Goal: Task Accomplishment & Management: Manage account settings

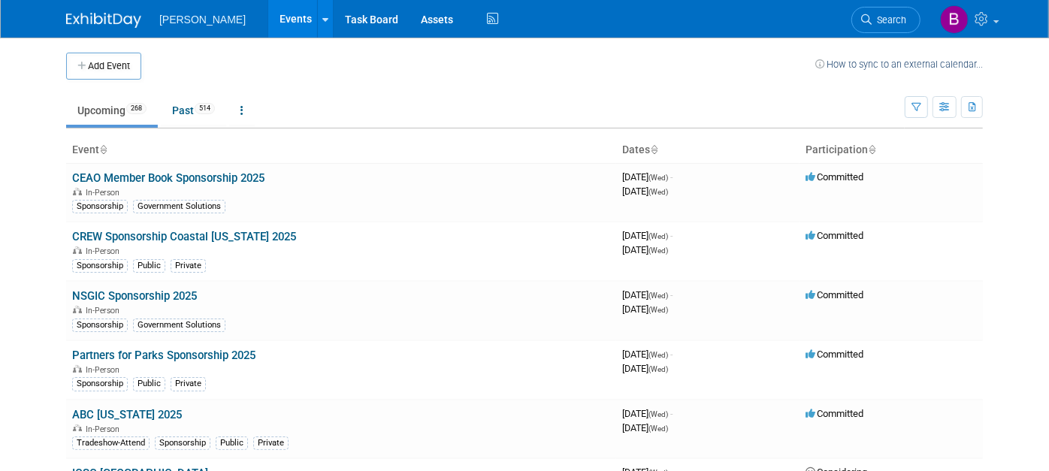
click at [923, 92] on div "Show: All Events Just My Events Only show events that either I created, or I am…" at bounding box center [944, 104] width 78 height 49
click at [926, 115] on button "button" at bounding box center [916, 107] width 23 height 22
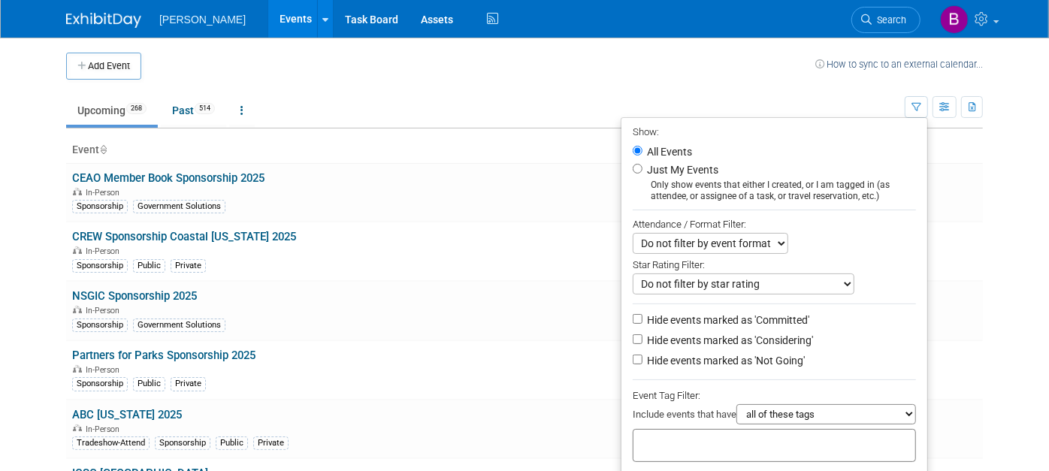
click at [775, 449] on div at bounding box center [774, 445] width 283 height 33
type input "energ"
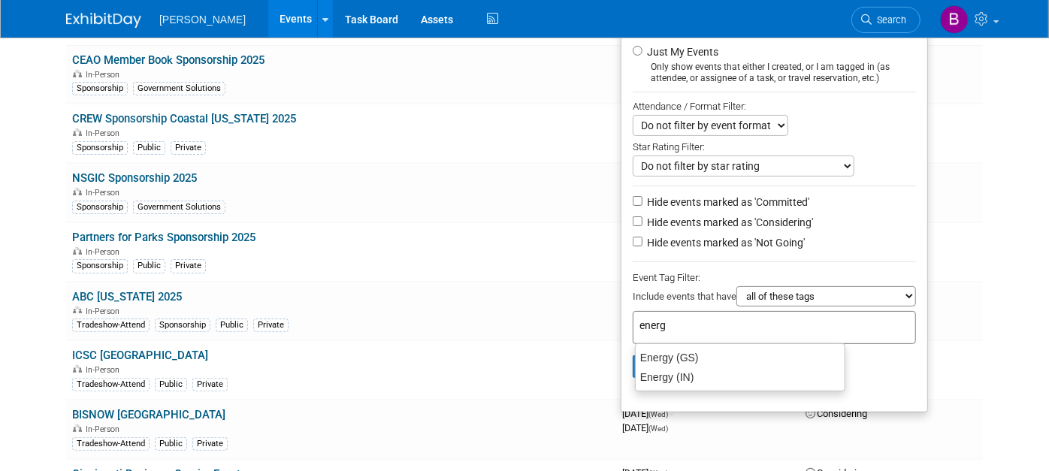
scroll to position [121, 0]
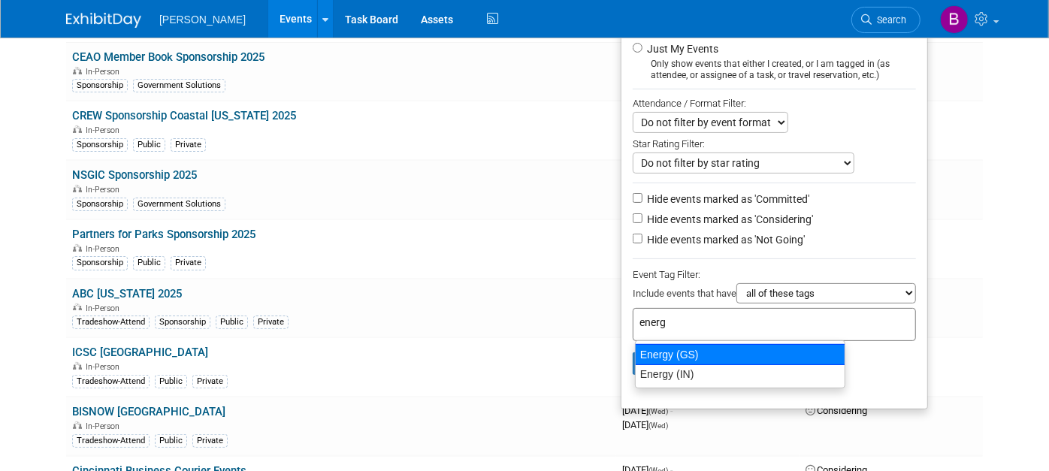
click at [702, 359] on div "Energy (GS)" at bounding box center [740, 354] width 210 height 21
click at [702, 341] on div "energ" at bounding box center [774, 324] width 283 height 33
type input "Energy (GS)"
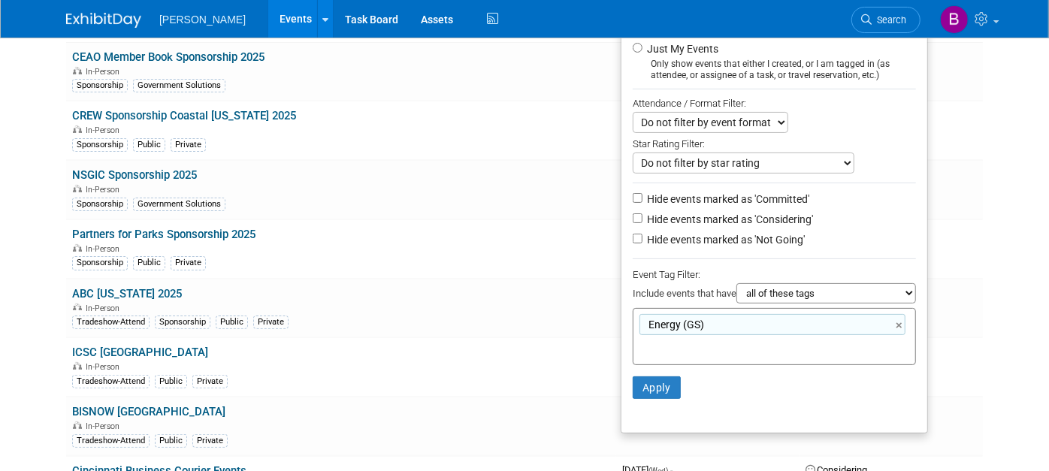
drag, startPoint x: 702, startPoint y: 359, endPoint x: 799, endPoint y: 204, distance: 182.7
click at [799, 204] on label "Hide events marked as 'Committed'" at bounding box center [726, 199] width 165 height 15
click at [643, 203] on input "Hide events marked as 'Committed'" at bounding box center [638, 198] width 10 height 10
click at [779, 198] on label "Hide events marked as 'Committed'" at bounding box center [726, 199] width 165 height 15
click at [643, 198] on input "Hide events marked as 'Committed'" at bounding box center [638, 198] width 10 height 10
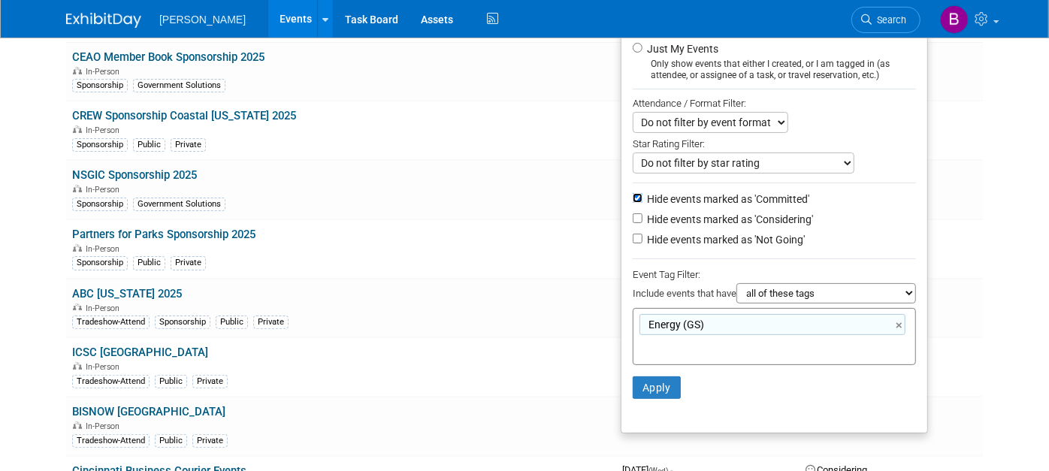
checkbox input "false"
click at [776, 212] on label "Hide events marked as 'Considering'" at bounding box center [728, 219] width 169 height 15
click at [643, 213] on input "Hide events marked as 'Considering'" at bounding box center [638, 218] width 10 height 10
checkbox input "true"
click at [776, 238] on label "Hide events marked as 'Not Going'" at bounding box center [724, 239] width 161 height 15
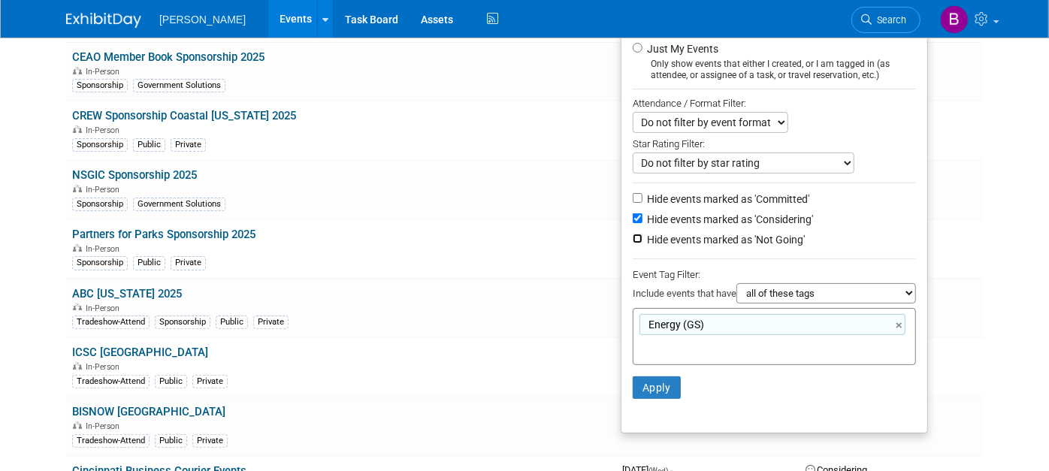
click at [643, 238] on input "Hide events marked as 'Not Going'" at bounding box center [638, 239] width 10 height 10
checkbox input "true"
click at [652, 383] on button "Apply" at bounding box center [657, 388] width 48 height 23
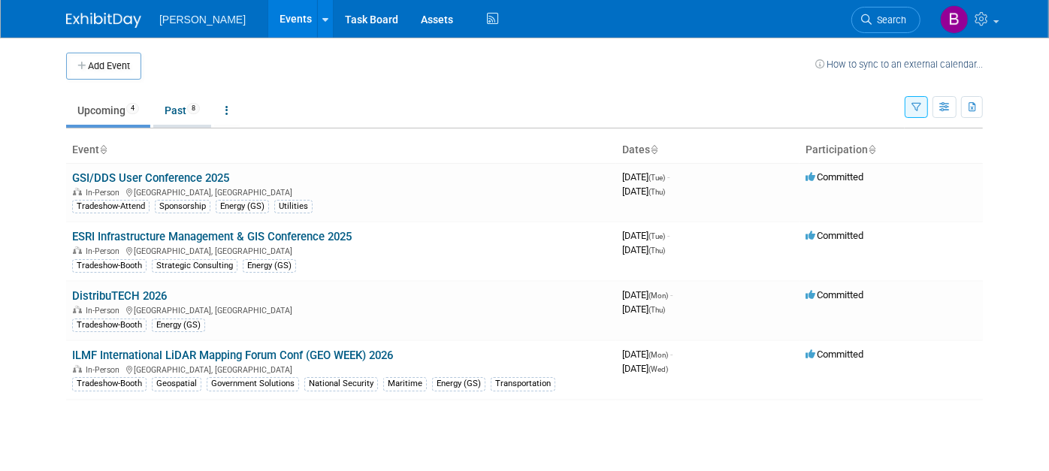
click at [204, 110] on link "Past 8" at bounding box center [182, 110] width 58 height 29
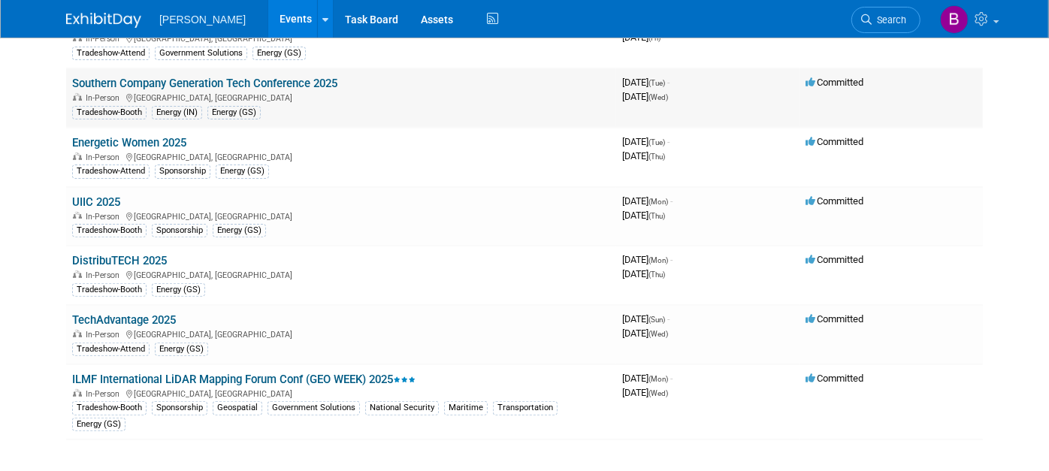
scroll to position [216, 0]
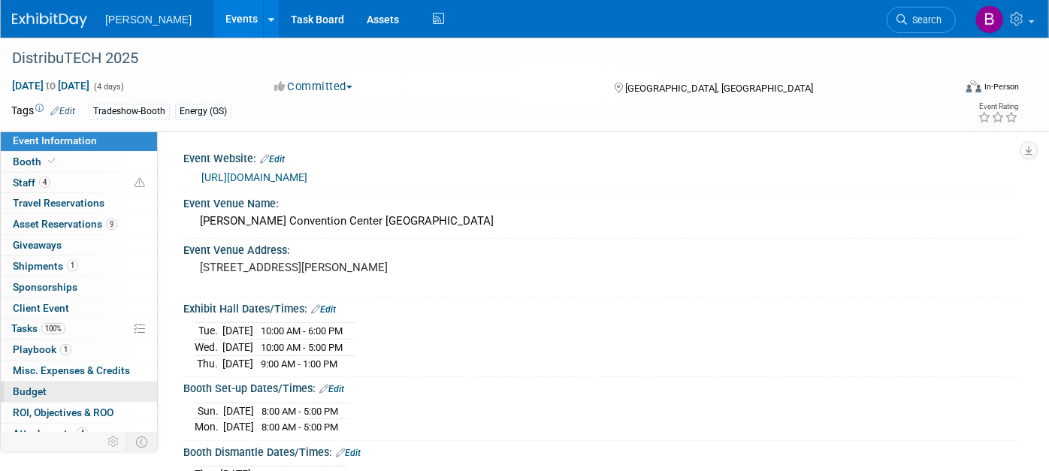
click at [74, 389] on link "Budget" at bounding box center [79, 392] width 156 height 20
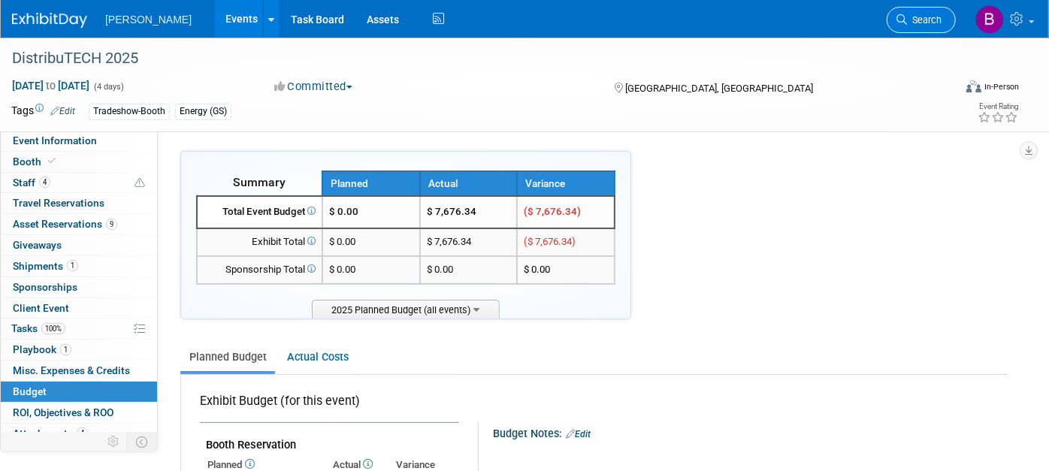
click at [909, 14] on span "Search" at bounding box center [924, 19] width 35 height 11
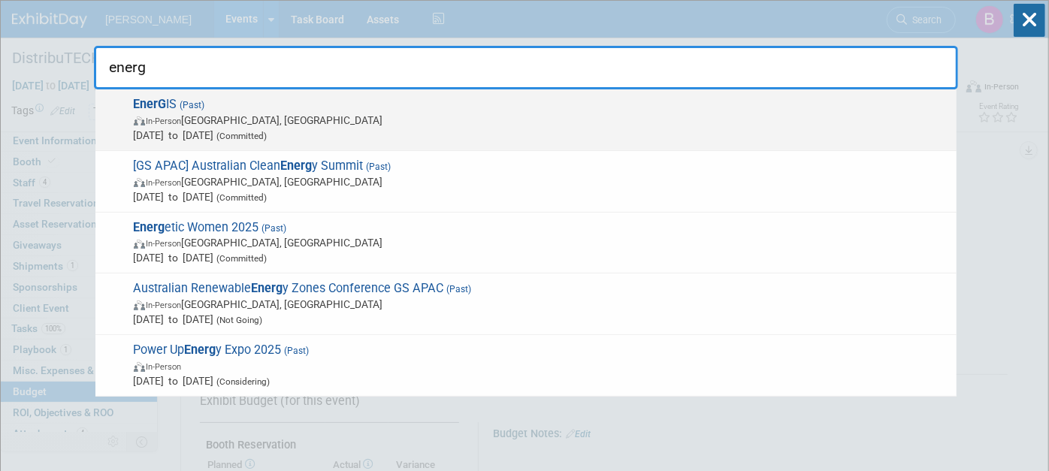
type input "energ"
click at [805, 140] on span "Sep 18, 2025 to Sep 18, 2025 (Committed)" at bounding box center [542, 135] width 816 height 15
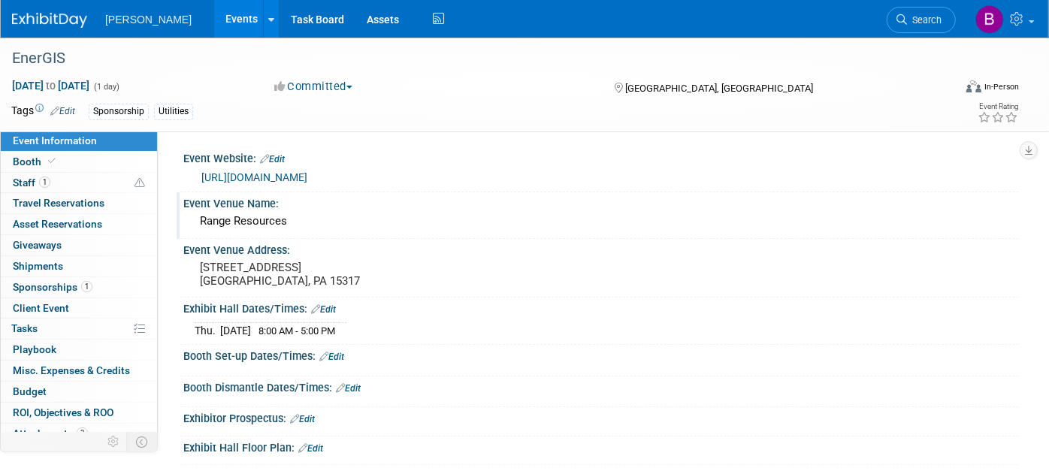
click at [185, 211] on div "Event Venue Name:" at bounding box center [601, 201] width 836 height 19
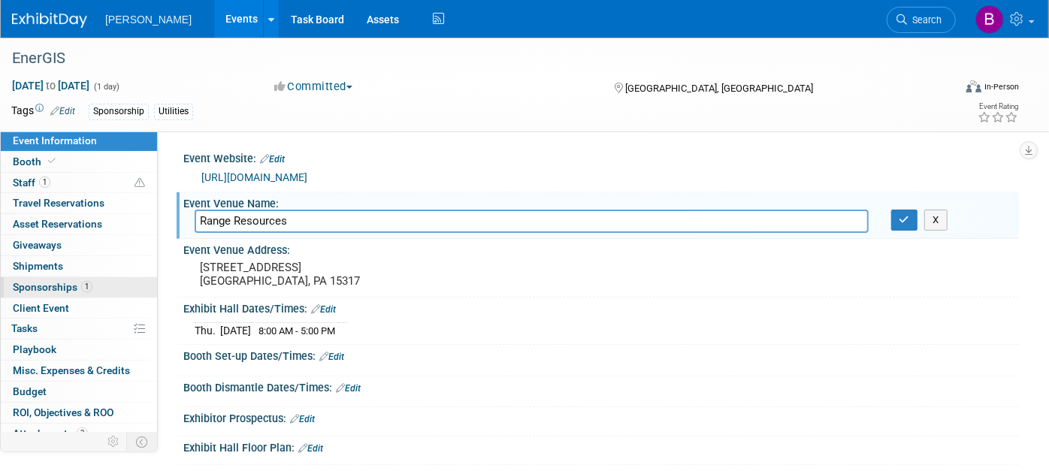
click at [94, 283] on link "1 Sponsorships 1" at bounding box center [79, 287] width 156 height 20
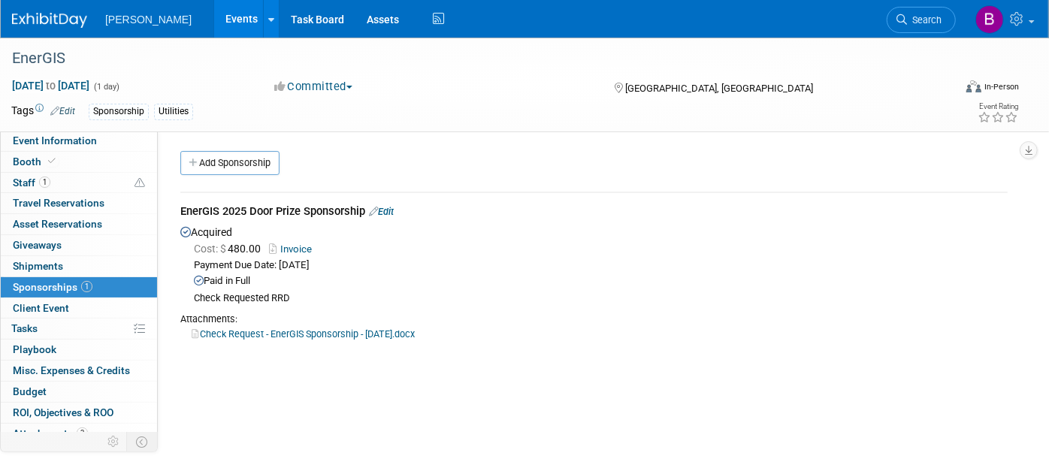
click at [386, 210] on link "Edit" at bounding box center [381, 211] width 25 height 11
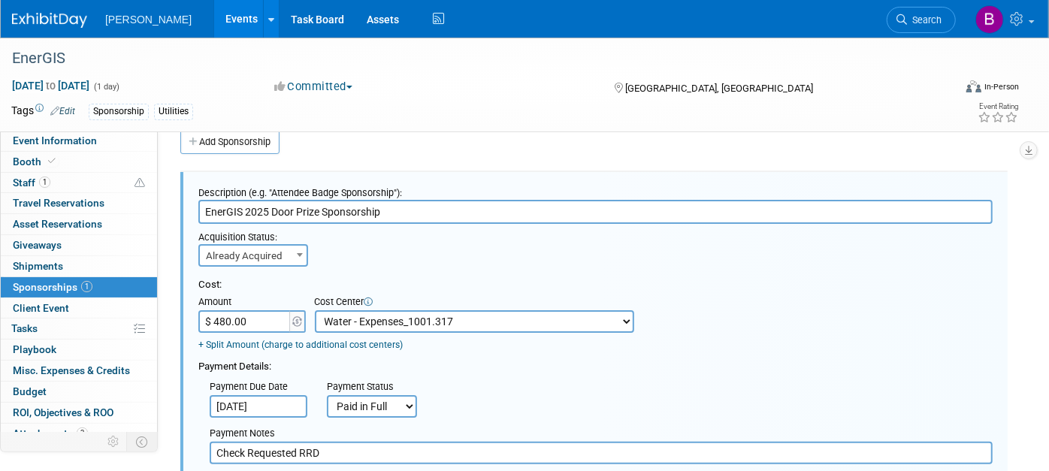
click at [462, 316] on select "-- Not Specified -- Advisory Services - Expenses_1001.502 Aerial Acquisition - …" at bounding box center [474, 321] width 319 height 23
select select "18966250"
click at [315, 310] on select "-- Not Specified -- Advisory Services - Expenses_1001.502 Aerial Acquisition - …" at bounding box center [474, 321] width 319 height 23
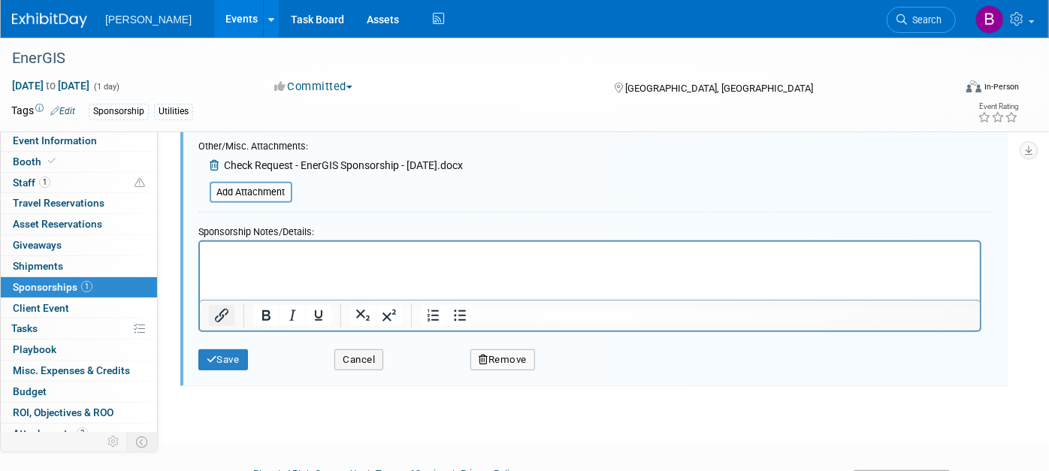
scroll to position [410, 0]
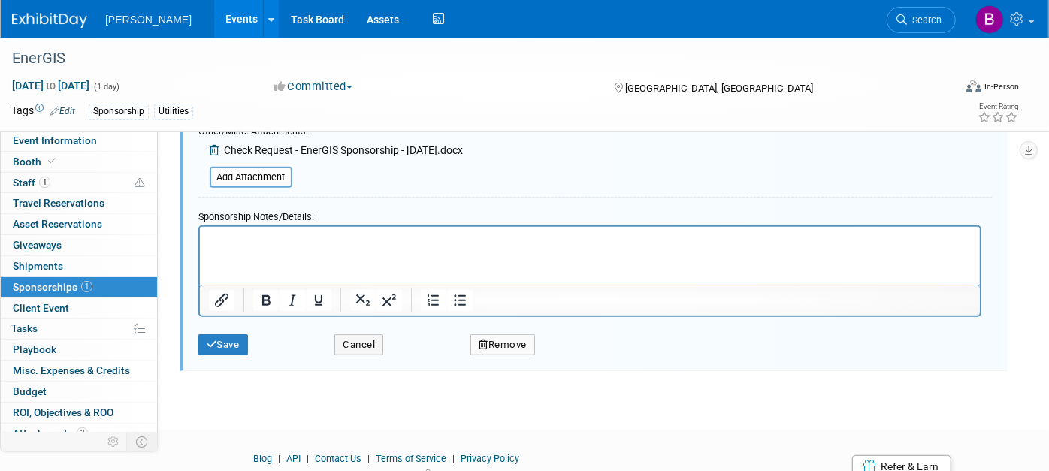
click at [217, 328] on div "Save" at bounding box center [255, 340] width 136 height 31
click at [229, 334] on button "Save" at bounding box center [223, 344] width 50 height 21
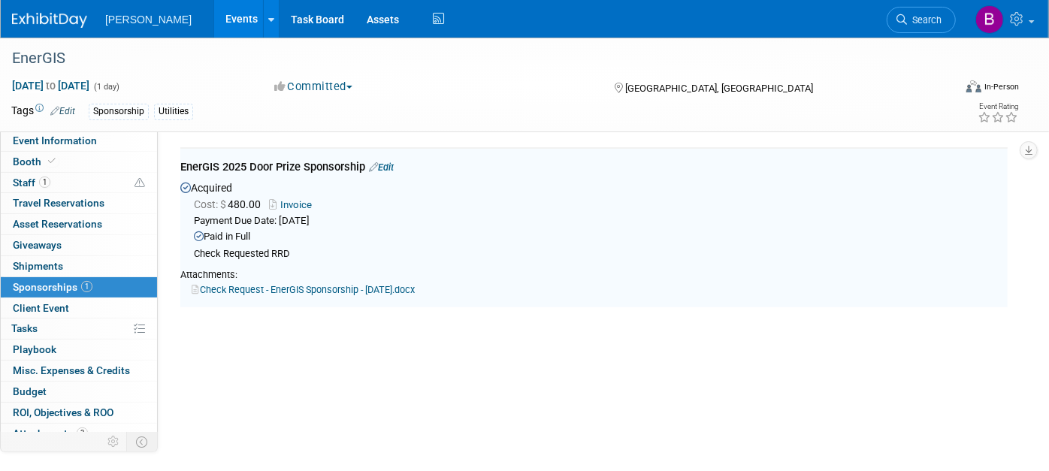
scroll to position [21, 0]
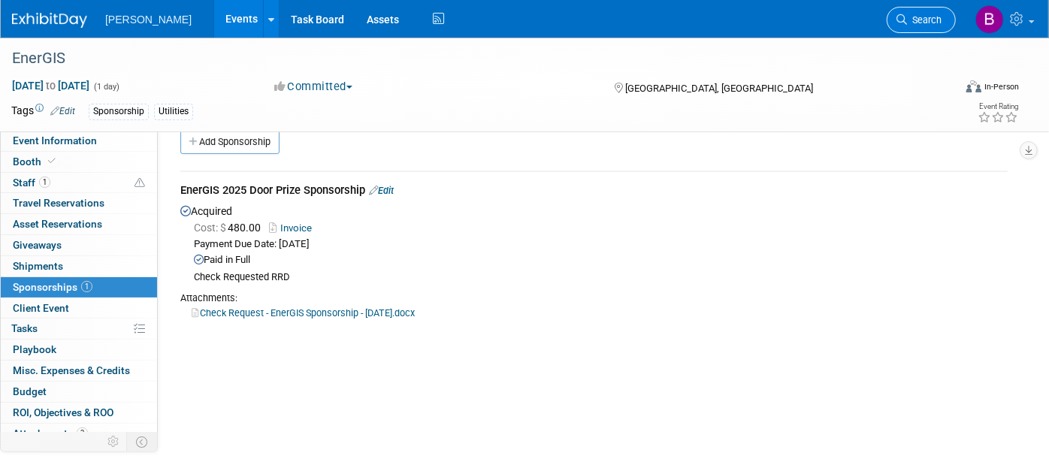
click at [943, 23] on link "Search" at bounding box center [921, 20] width 69 height 26
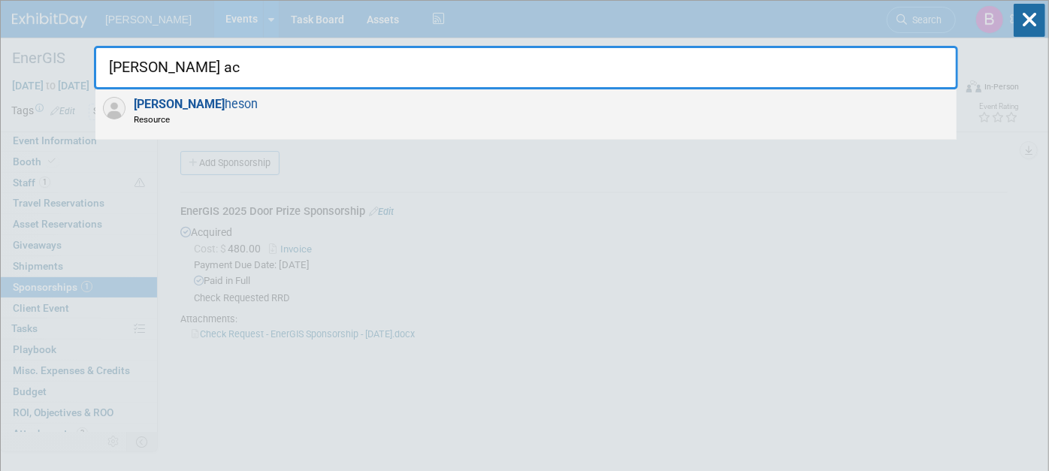
click at [845, 106] on div "Sam Ac heson Resource" at bounding box center [525, 114] width 861 height 50
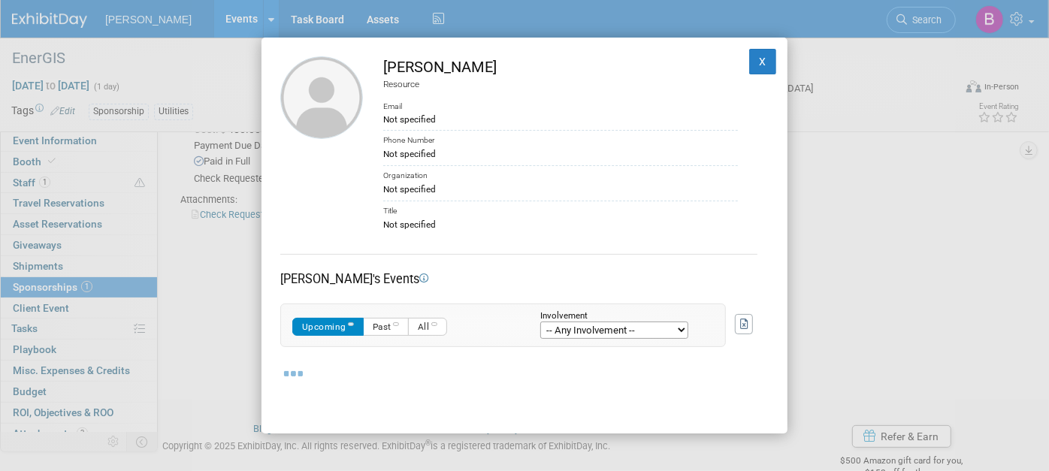
scroll to position [133, 0]
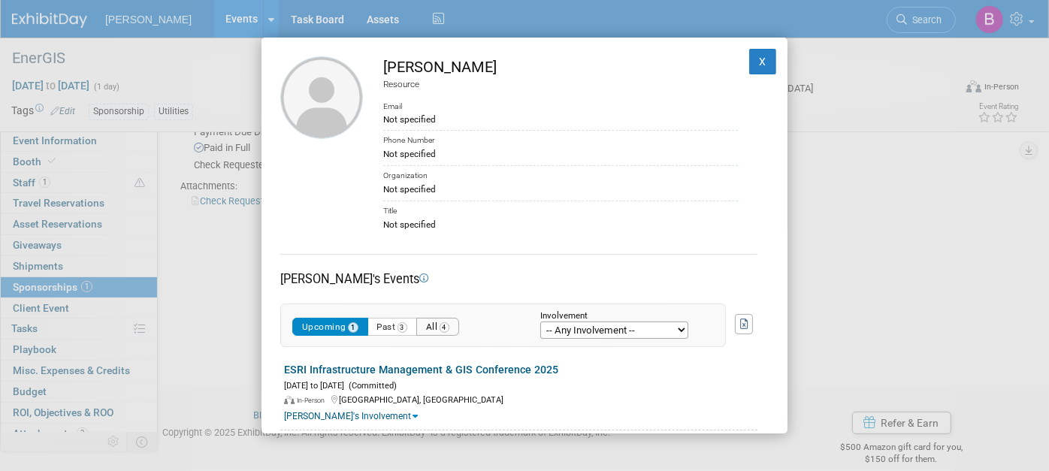
click at [431, 319] on button "All 4" at bounding box center [437, 327] width 43 height 19
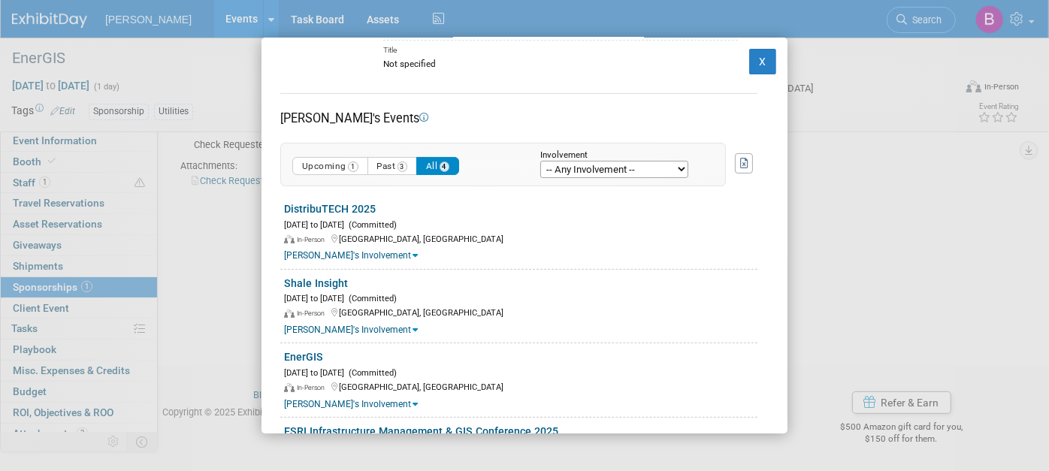
scroll to position [240, 0]
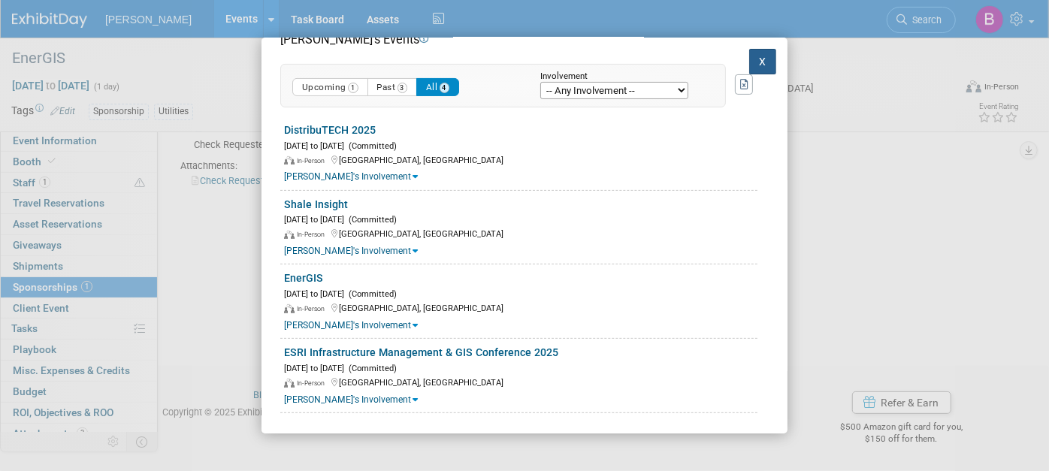
click at [749, 55] on button "X" at bounding box center [762, 62] width 27 height 26
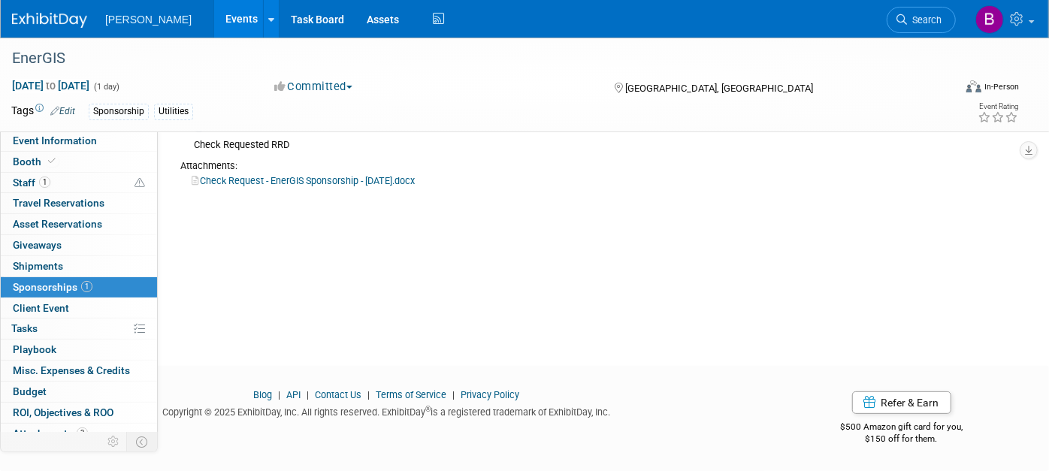
click at [906, 2] on li "Search" at bounding box center [921, 18] width 69 height 37
click at [928, 21] on span "Search" at bounding box center [924, 19] width 35 height 11
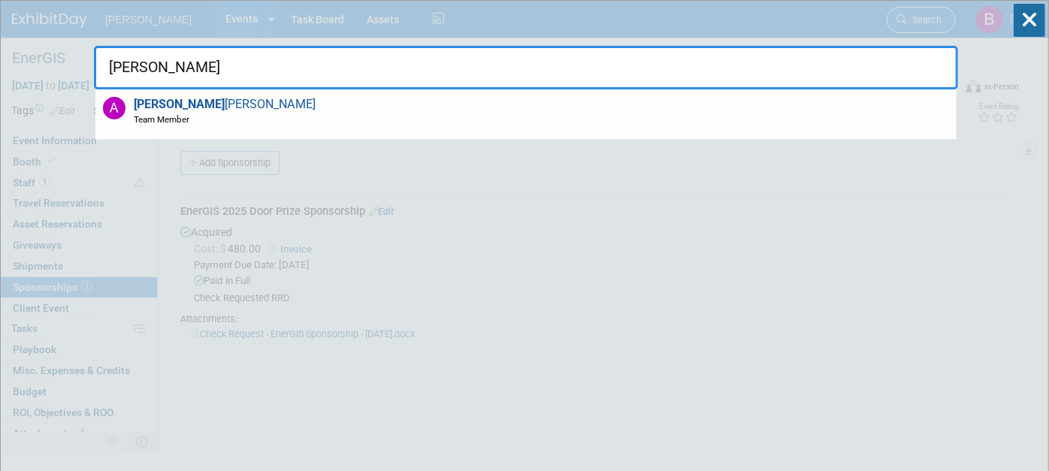
type input "amy r"
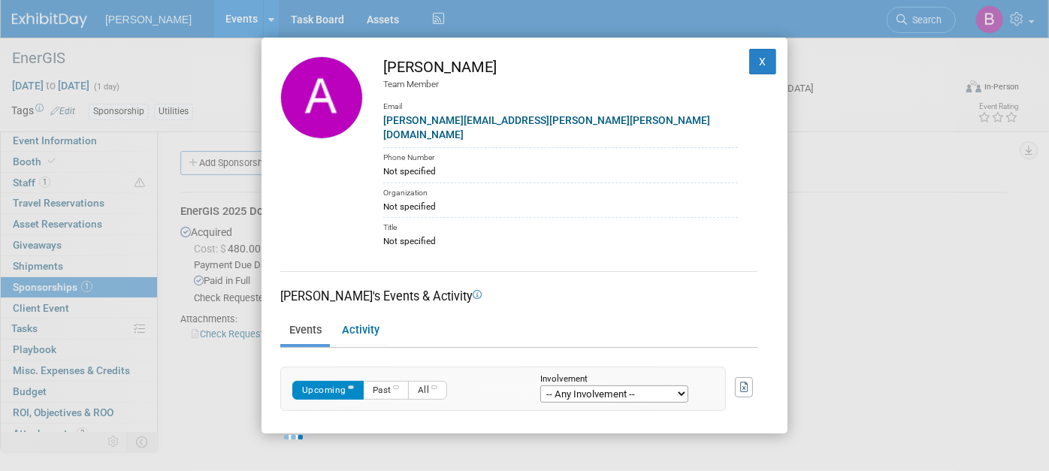
scroll to position [153, 0]
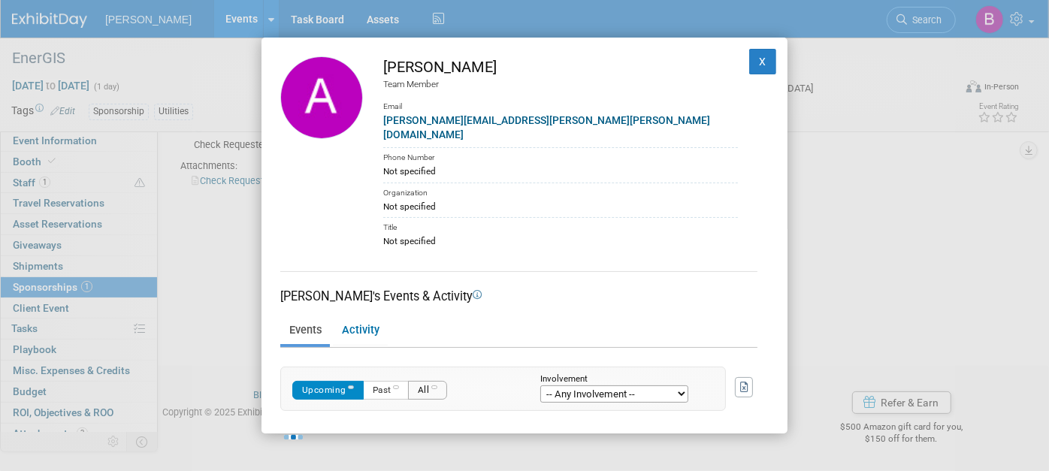
click at [431, 381] on button "All" at bounding box center [427, 390] width 39 height 19
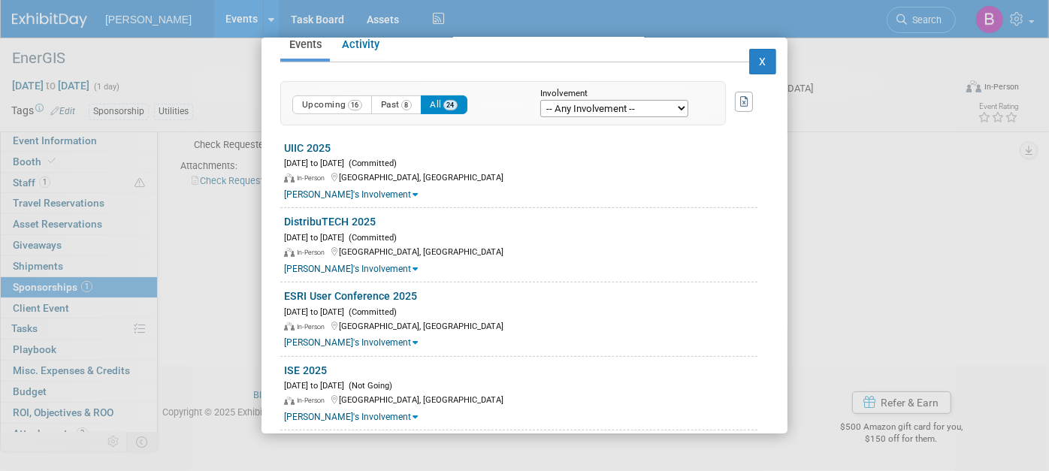
scroll to position [267, 0]
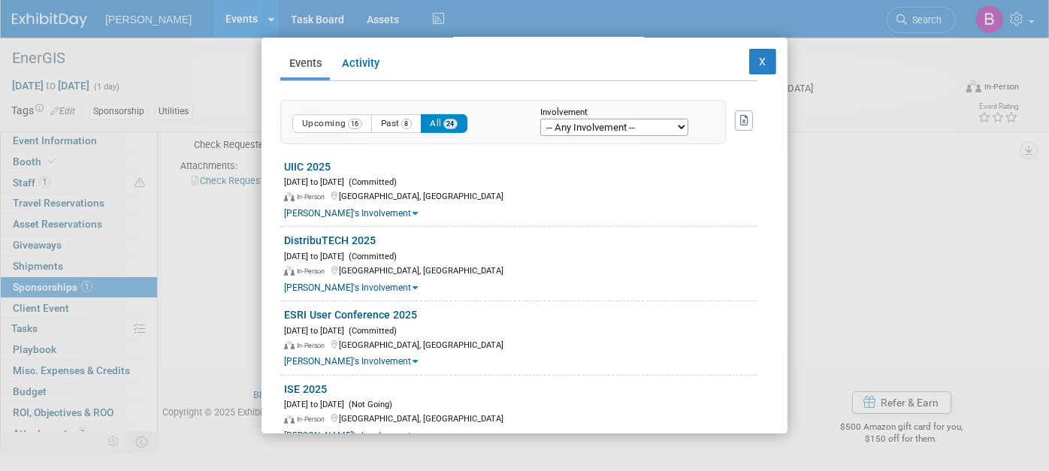
click at [610, 119] on select "-- Any Involvement -- Created the event Tagged as Attendee Tagged in Travel Res…" at bounding box center [614, 127] width 148 height 17
click at [636, 119] on select "-- Any Involvement -- Created the event Tagged as Attendee Tagged in Travel Res…" at bounding box center [614, 127] width 148 height 17
select select "attendee"
click at [540, 136] on select "-- Any Involvement -- Created the event Tagged as Attendee Tagged in Travel Res…" at bounding box center [614, 127] width 148 height 17
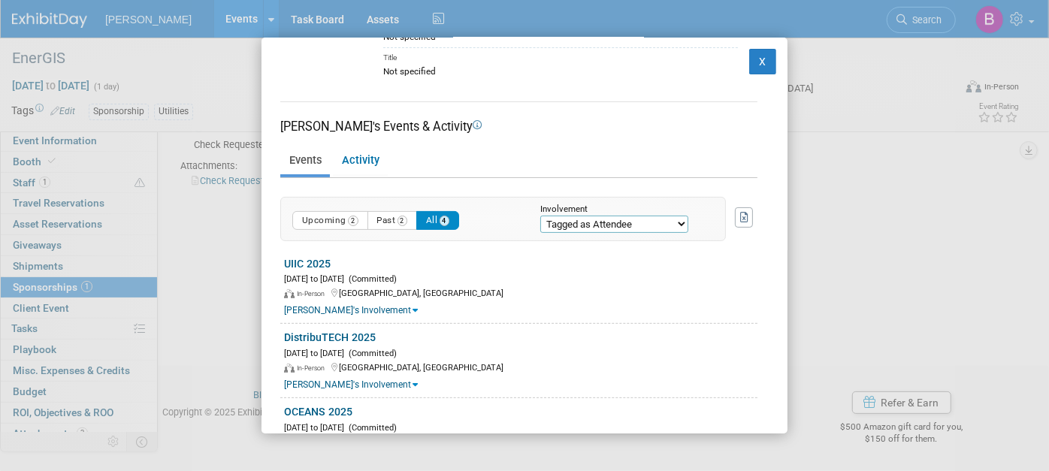
scroll to position [288, 0]
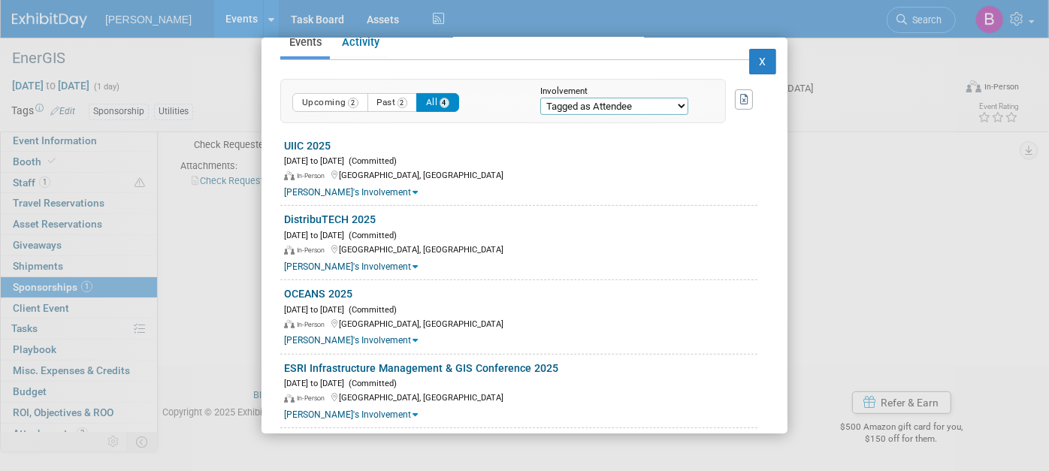
drag, startPoint x: 340, startPoint y: 274, endPoint x: 640, endPoint y: 89, distance: 352.1
click at [640, 98] on select "-- Any Involvement -- Created the event Tagged as Attendee Tagged in Travel Res…" at bounding box center [614, 106] width 148 height 17
click at [932, 121] on div "Amy Reese Team Member Email amy.reese@woolpert.com Phone Number Not specified O…" at bounding box center [524, 235] width 1049 height 471
click at [762, 59] on button "X" at bounding box center [762, 62] width 27 height 26
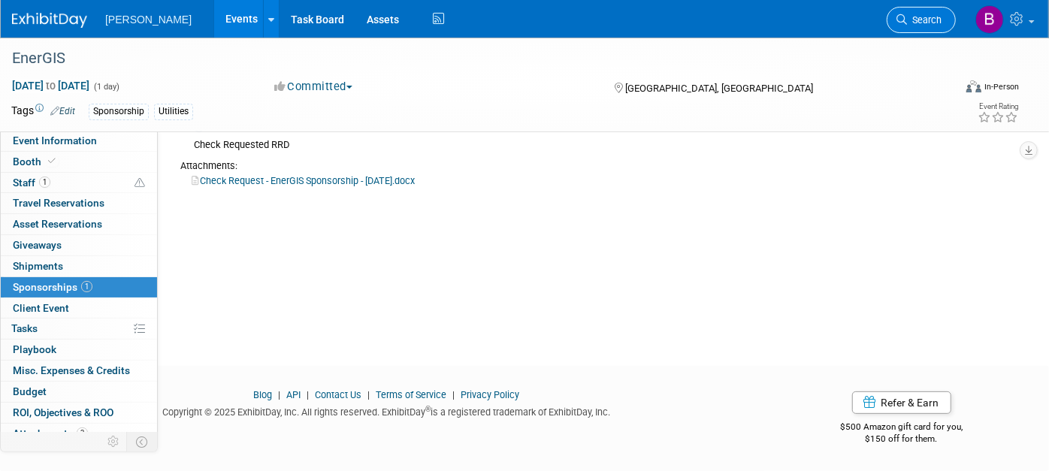
click at [936, 20] on span "Search" at bounding box center [924, 19] width 35 height 11
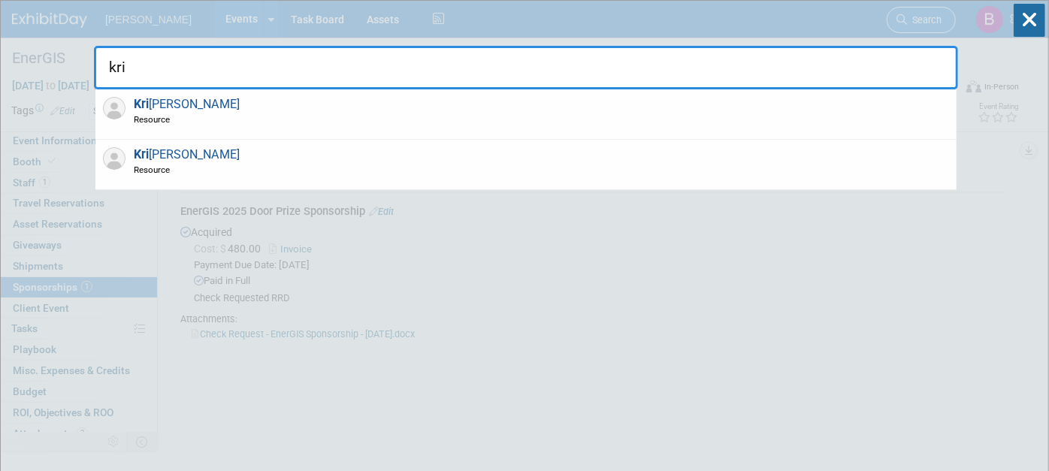
type input "kris"
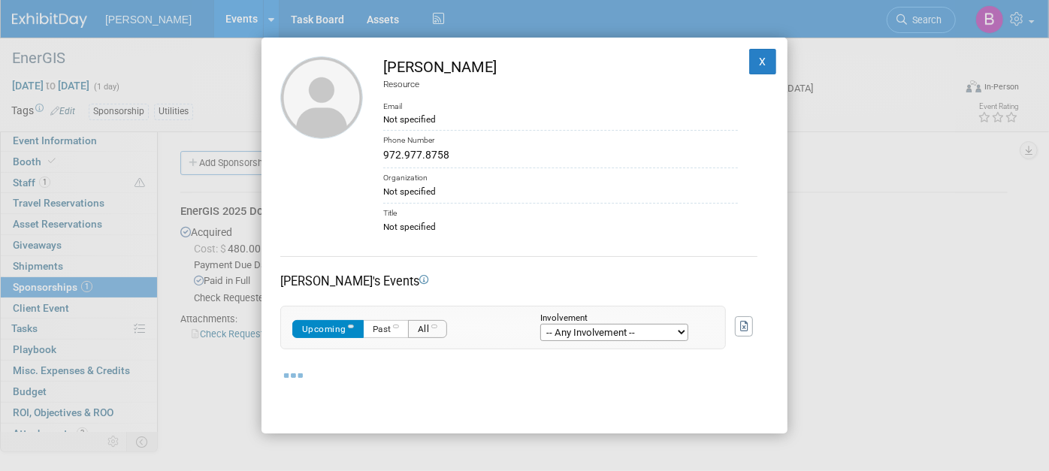
click at [421, 335] on button "All" at bounding box center [427, 329] width 39 height 19
click at [421, 335] on button "All 9" at bounding box center [437, 329] width 43 height 19
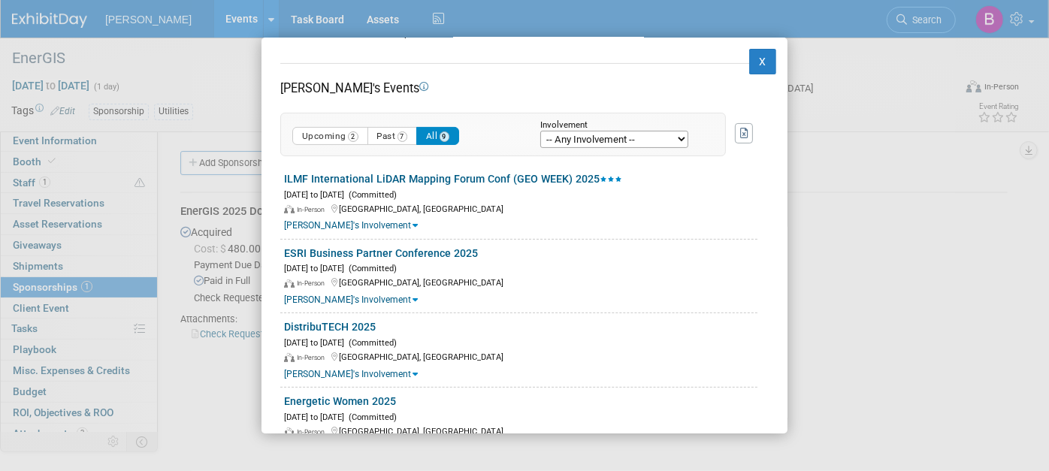
scroll to position [255, 0]
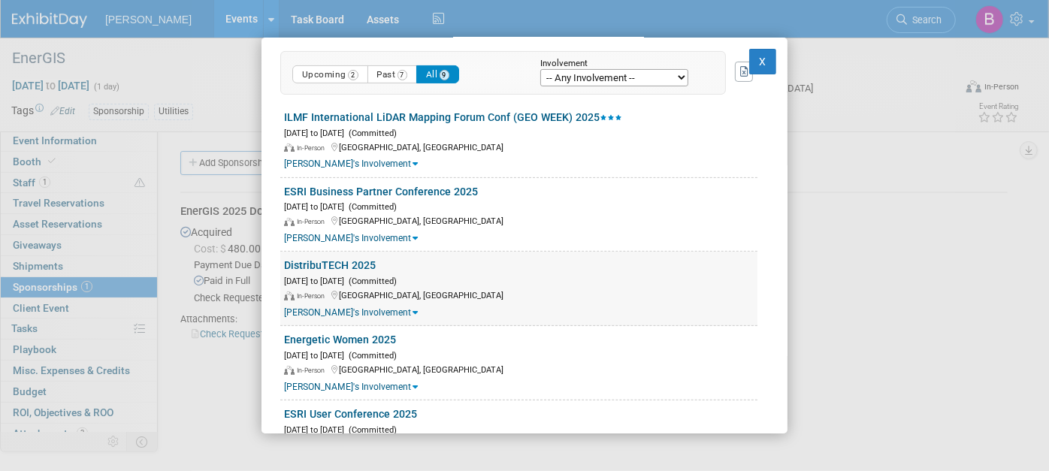
click at [332, 259] on link "DistribuTECH 2025" at bounding box center [330, 265] width 92 height 12
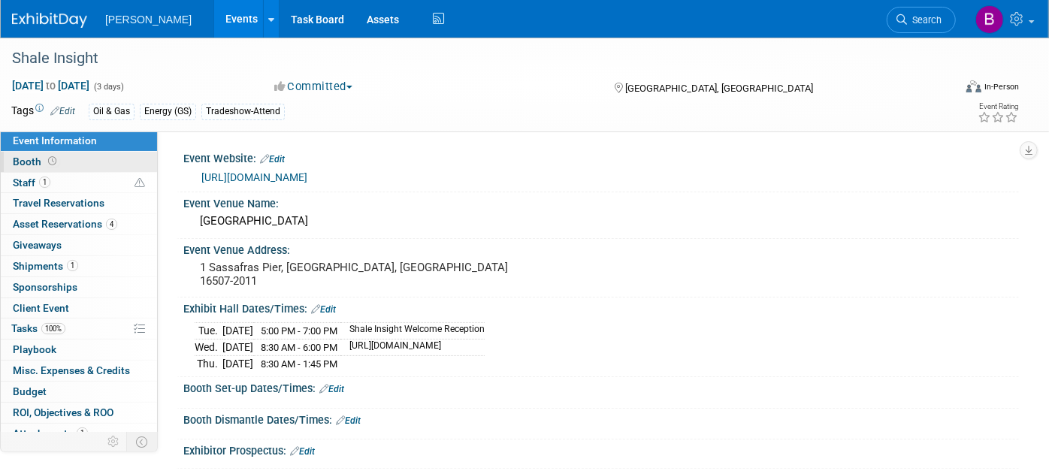
click at [34, 165] on span "Booth" at bounding box center [36, 162] width 47 height 12
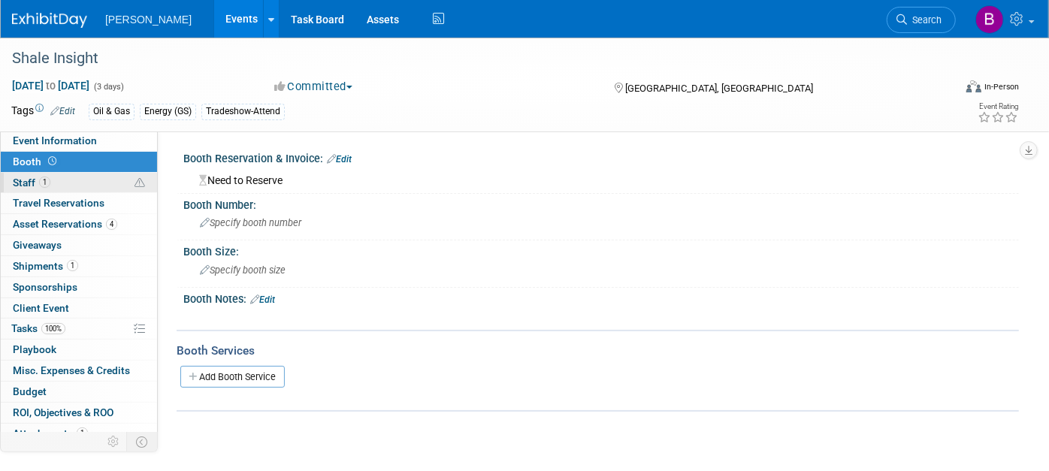
click at [74, 185] on link "1 Staff 1" at bounding box center [79, 183] width 156 height 20
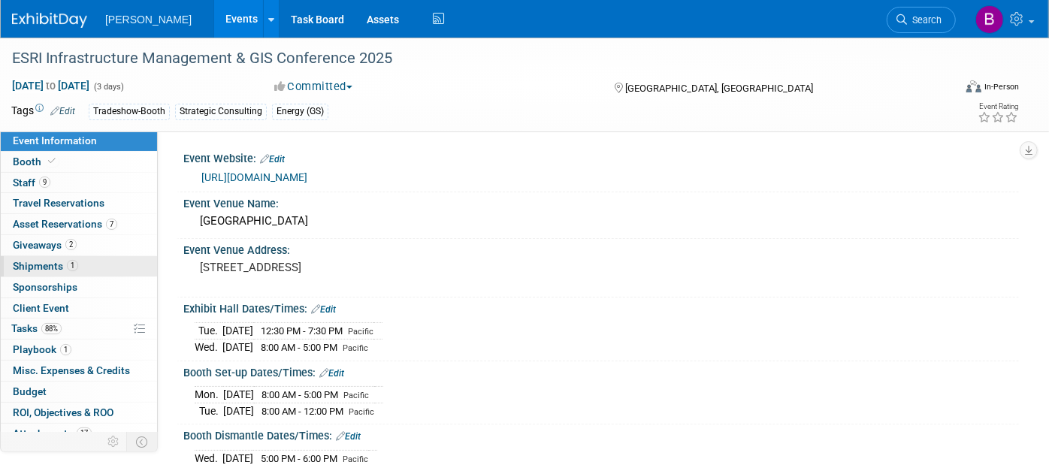
click at [68, 273] on link "1 Shipments 1" at bounding box center [79, 266] width 156 height 20
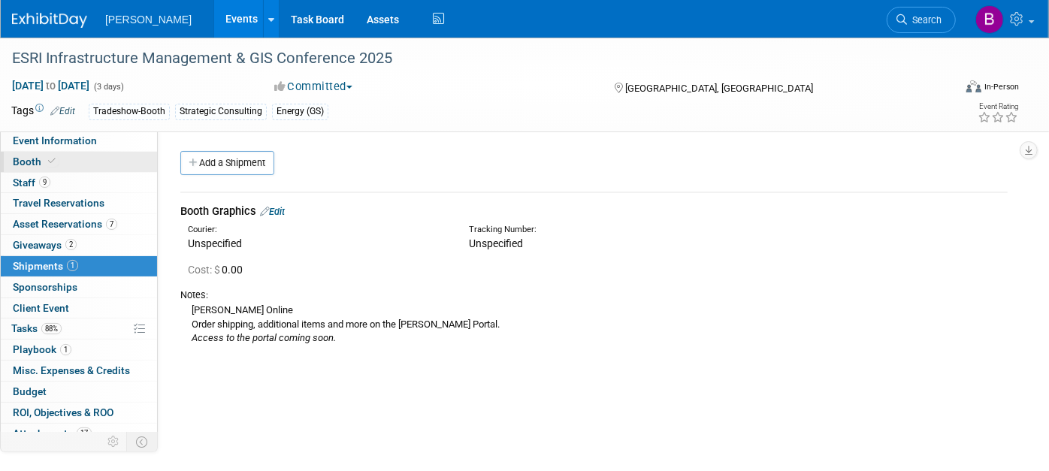
click at [61, 165] on link "Booth" at bounding box center [79, 162] width 156 height 20
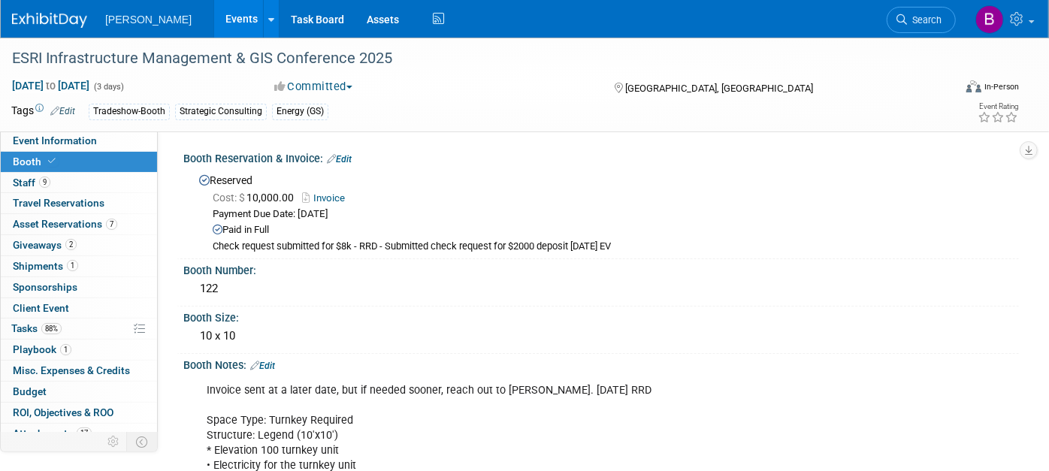
click at [340, 162] on link "Edit" at bounding box center [339, 159] width 25 height 11
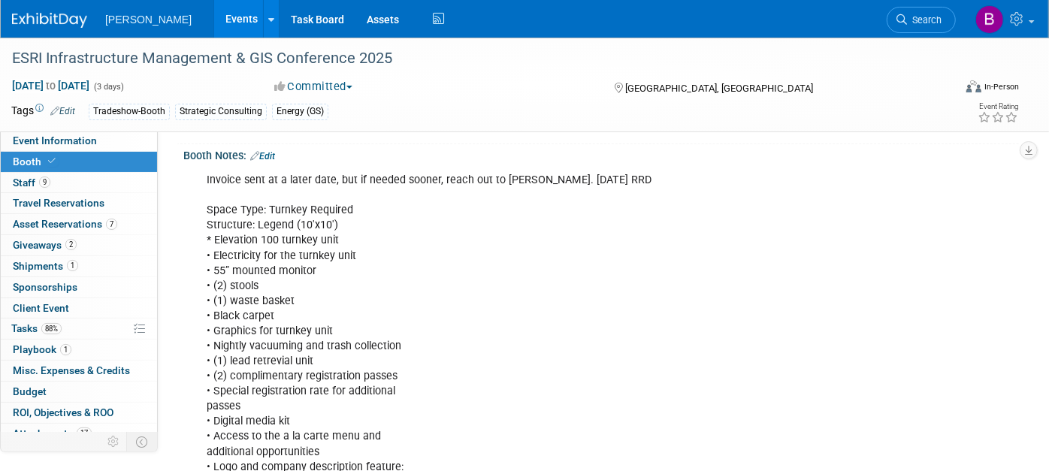
scroll to position [511, 0]
click at [86, 272] on link "1 Shipments 1" at bounding box center [79, 266] width 156 height 20
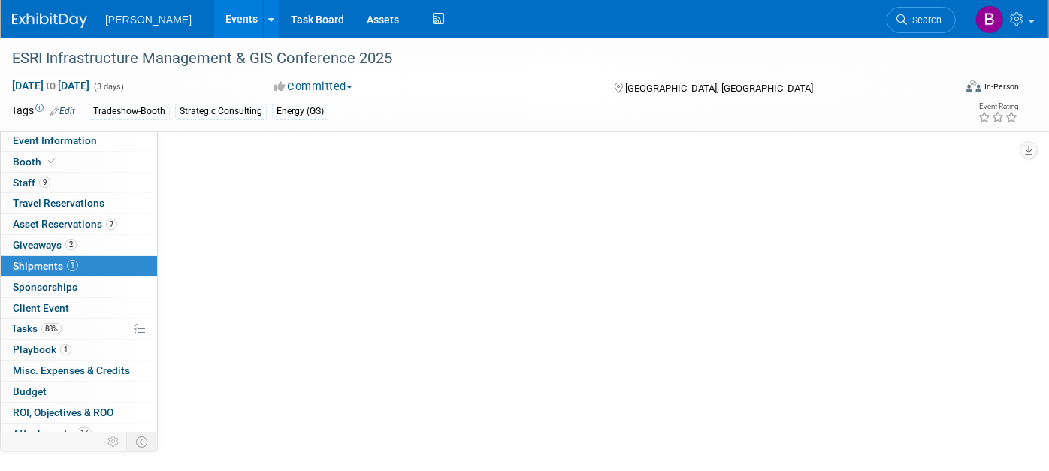
scroll to position [0, 0]
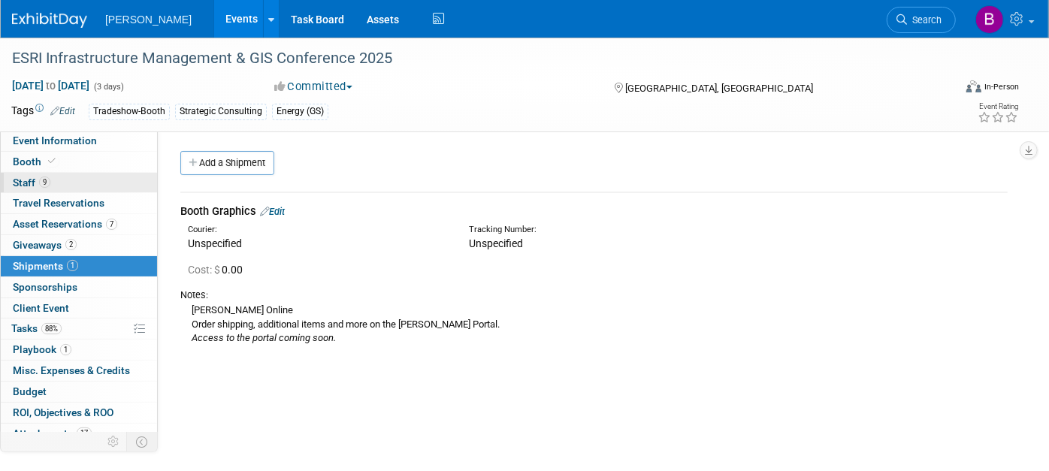
click at [53, 180] on link "9 Staff 9" at bounding box center [79, 183] width 156 height 20
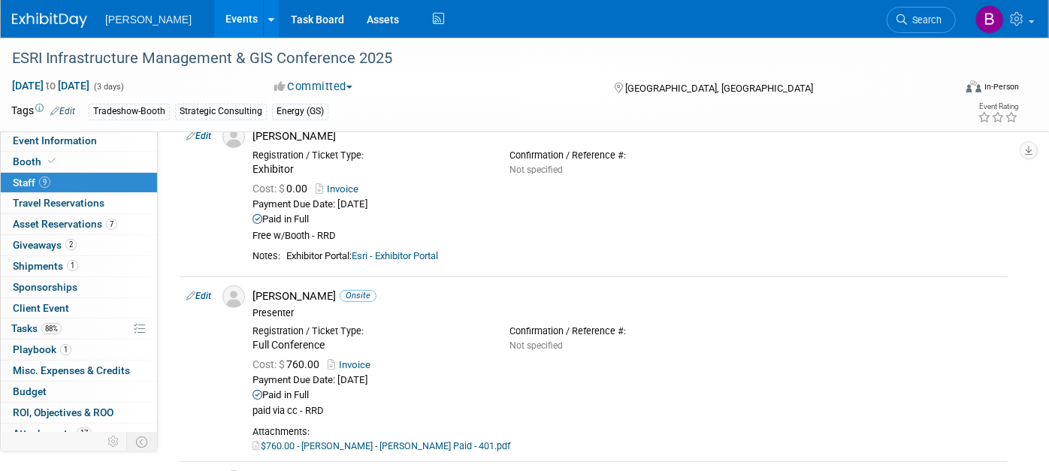
scroll to position [268, 0]
click at [200, 289] on link "Edit" at bounding box center [198, 294] width 25 height 11
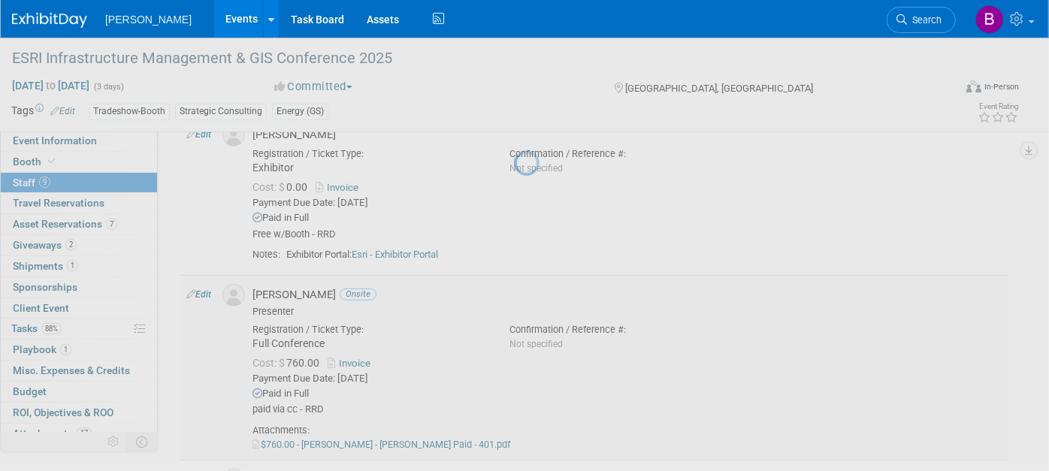
select select "d3c13421-925c-4eab-aaa1-4320e08fda31"
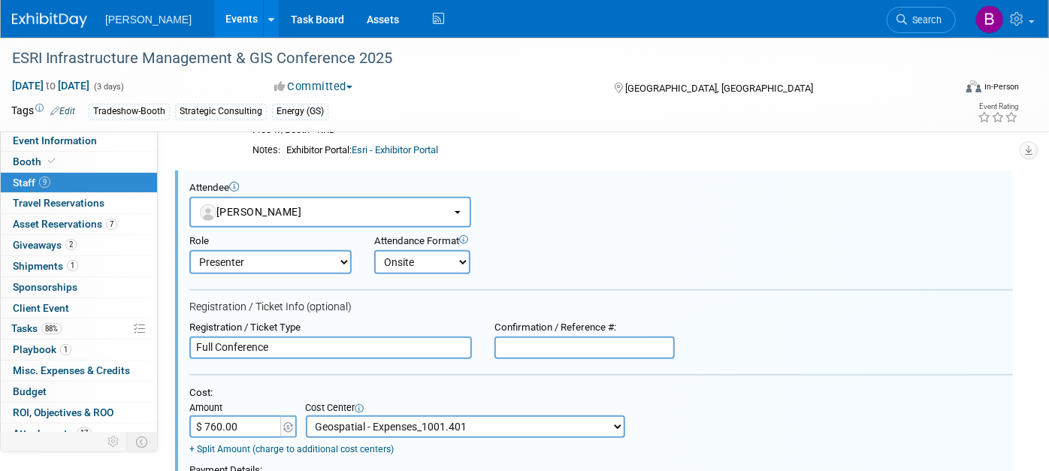
scroll to position [0, 0]
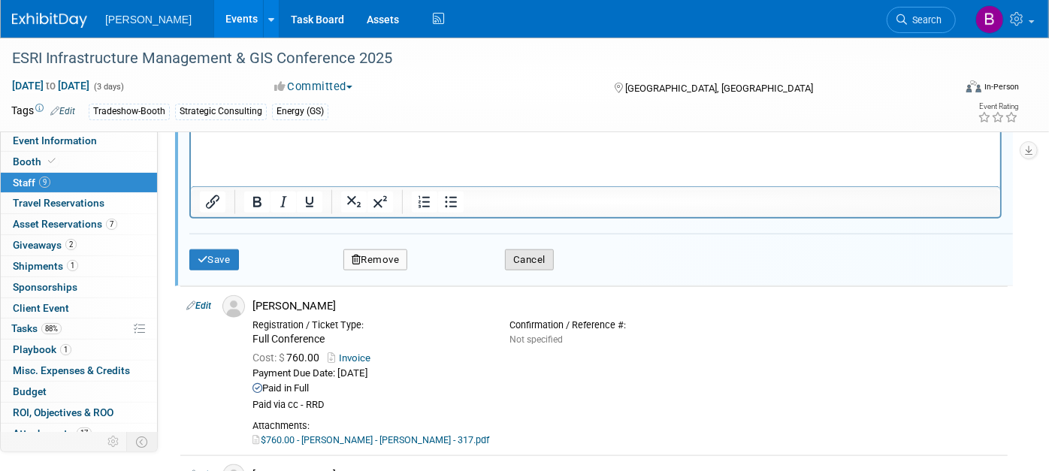
click at [534, 250] on button "Cancel" at bounding box center [529, 260] width 49 height 21
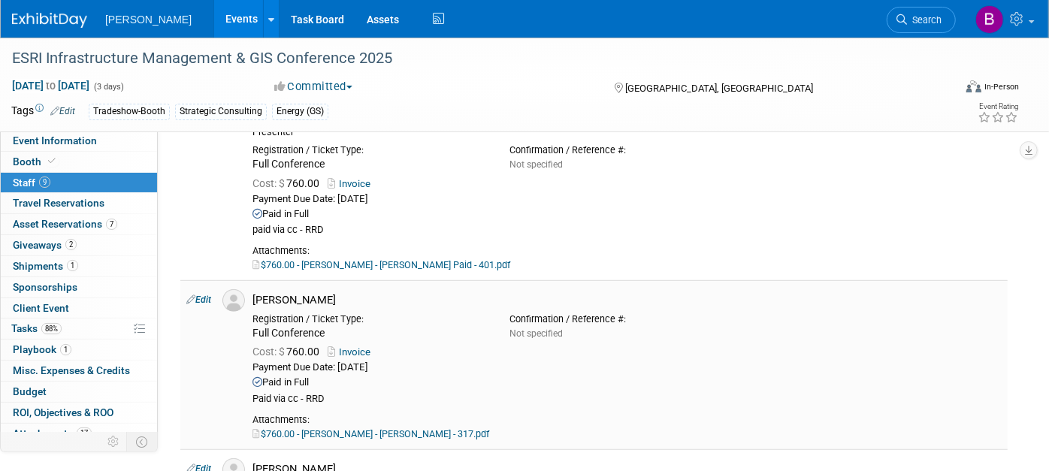
click at [210, 304] on td "Edit" at bounding box center [198, 364] width 36 height 169
click at [207, 301] on link "Edit" at bounding box center [198, 300] width 25 height 11
select select "21e7a715-4cd8-454e-b57d-b99005a9828f"
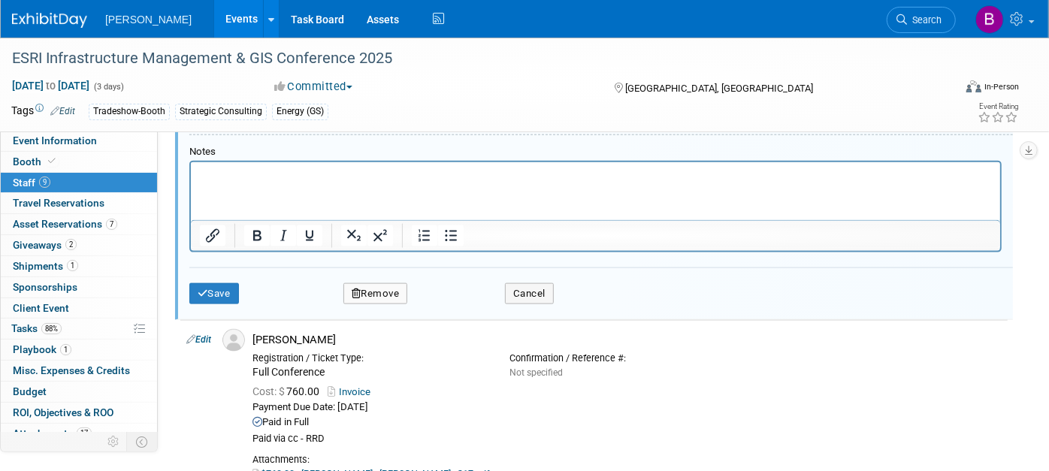
scroll to position [1121, 0]
click at [526, 298] on div "Save Remove Cancel" at bounding box center [601, 289] width 824 height 48
click at [526, 295] on div "Save Remove Cancel" at bounding box center [601, 289] width 824 height 48
click at [522, 287] on button "Cancel" at bounding box center [529, 291] width 49 height 21
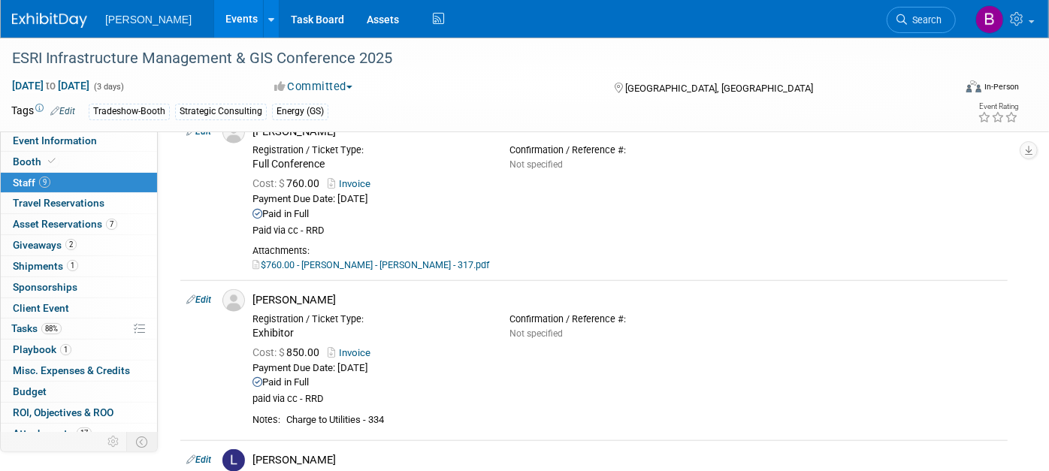
scroll to position [850, 0]
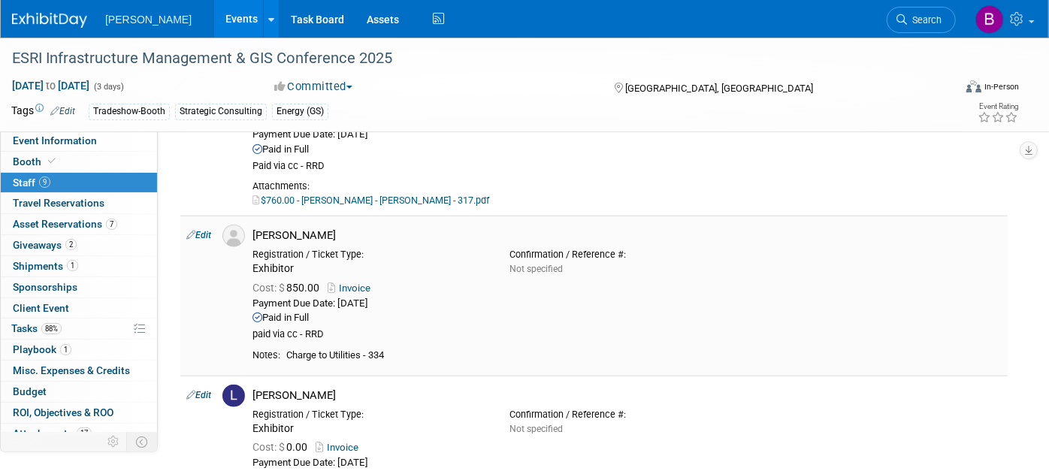
click at [207, 231] on link "Edit" at bounding box center [198, 235] width 25 height 11
select select "871392b6-81cb-4edc-90b8-906eeb2f0feb"
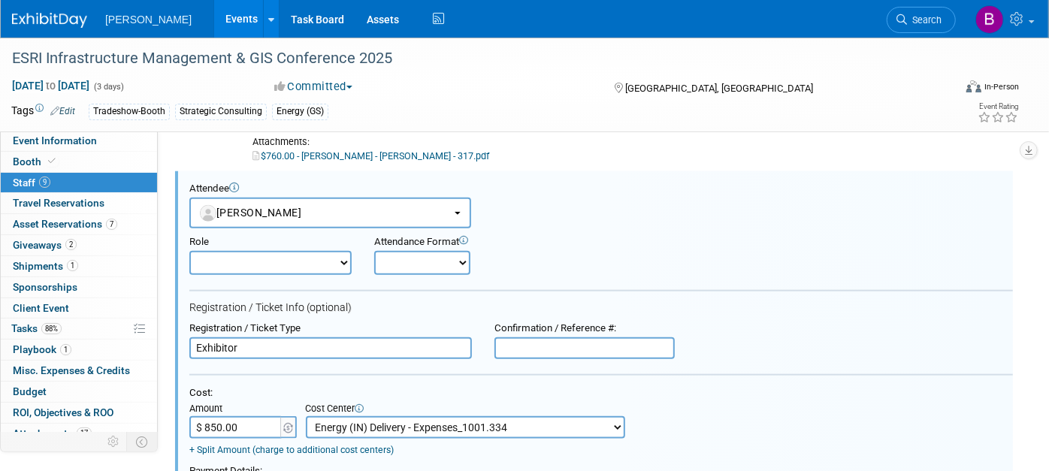
scroll to position [925, 0]
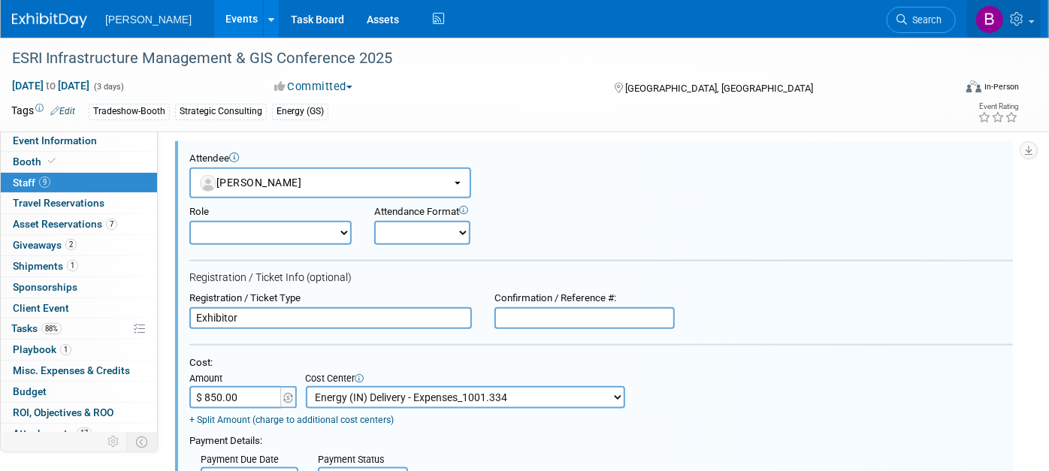
click at [1025, 30] on link at bounding box center [1004, 19] width 74 height 38
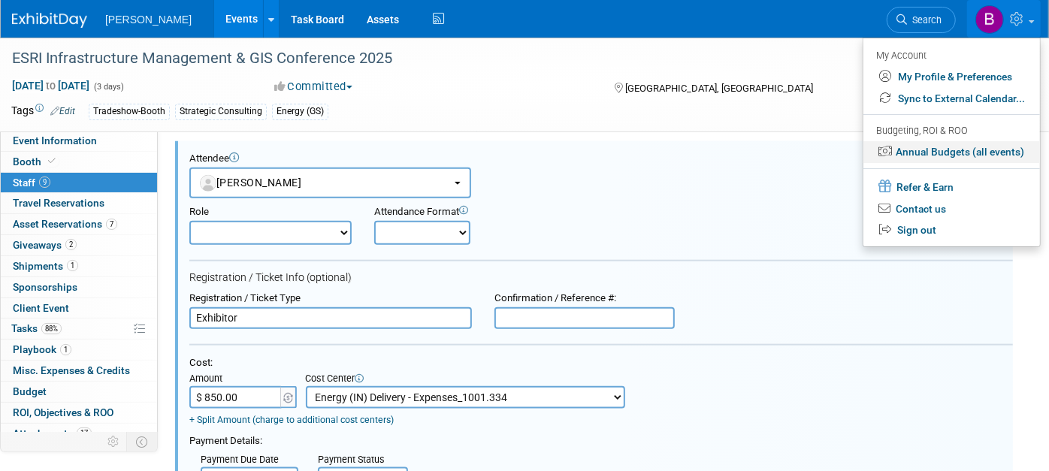
click at [921, 155] on link "Annual Budgets (all events)" at bounding box center [952, 152] width 177 height 22
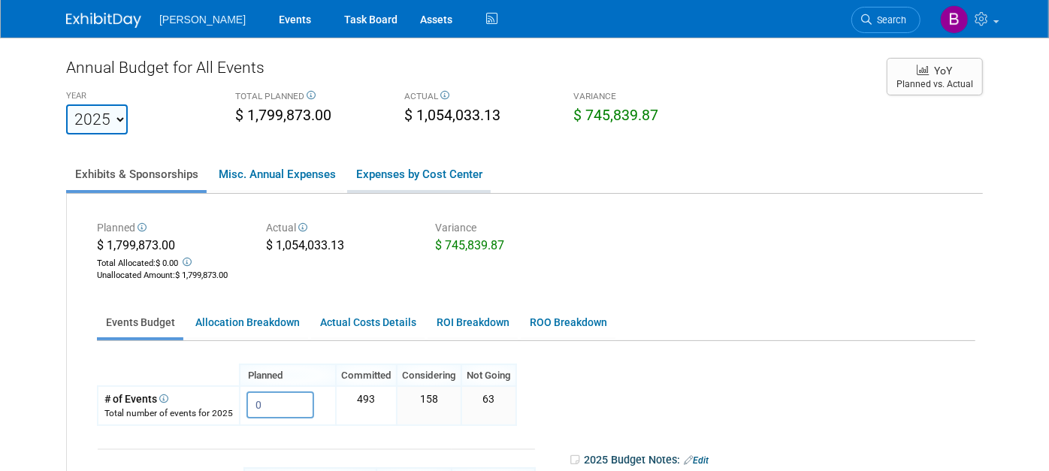
click at [412, 172] on link "Expenses by Cost Center" at bounding box center [419, 175] width 144 height 32
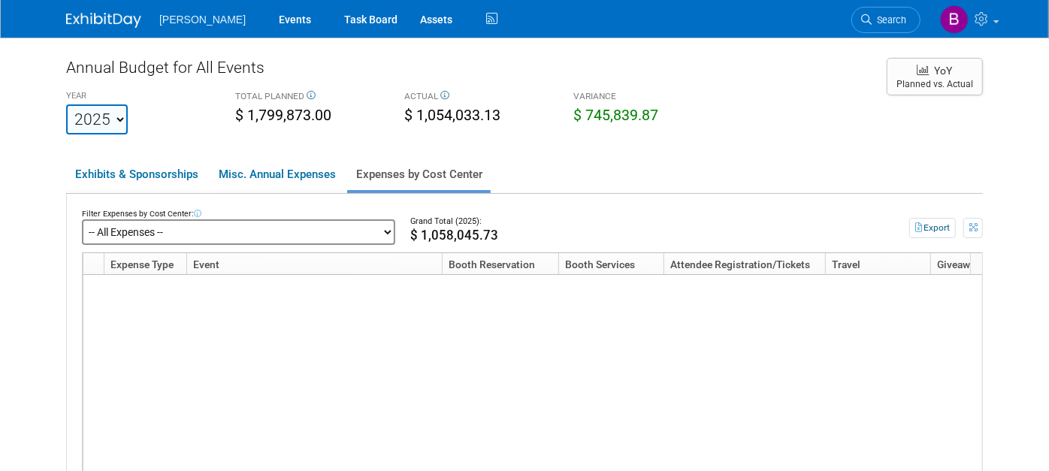
click at [193, 226] on select "-- All Expenses -- -- Cost Center Not Specified -- Advisory Services - Expenses…" at bounding box center [238, 232] width 313 height 26
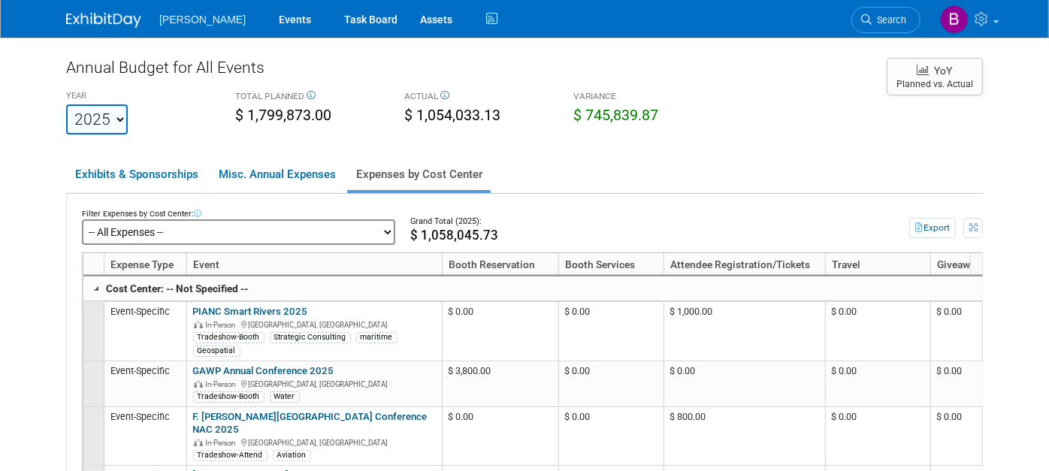
click at [193, 226] on select "-- All Expenses -- -- Cost Center Not Specified -- Advisory Services - Expenses…" at bounding box center [238, 232] width 313 height 26
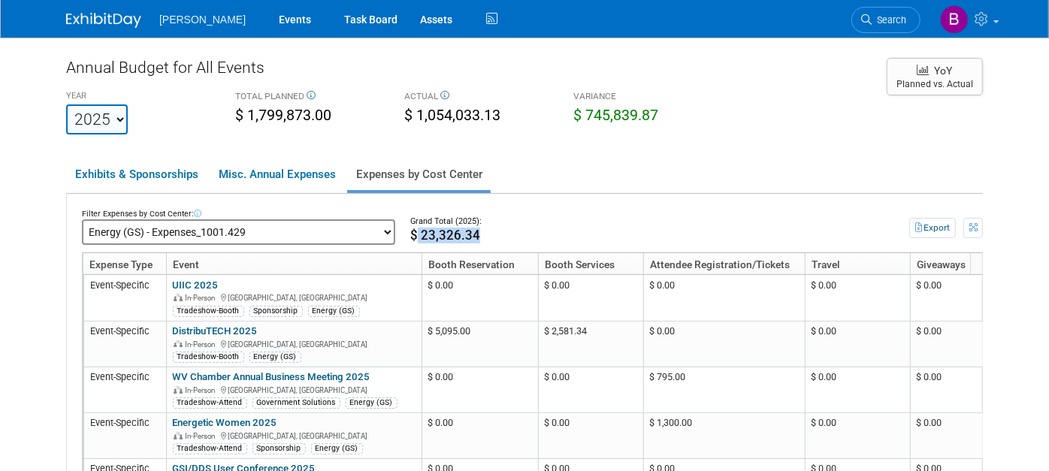
drag, startPoint x: 451, startPoint y: 235, endPoint x: 376, endPoint y: 234, distance: 75.2
click at [410, 234] on div "$ 23,326.34" at bounding box center [633, 236] width 446 height 16
drag, startPoint x: 376, startPoint y: 234, endPoint x: 551, endPoint y: 222, distance: 175.5
click at [551, 222] on div "Grand Total (2025):" at bounding box center [633, 222] width 446 height 12
